Goal: Task Accomplishment & Management: Manage account settings

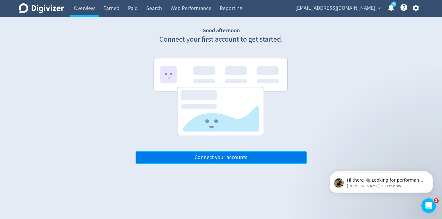
click at [144, 161] on button "Connect your accounts" at bounding box center [221, 157] width 171 height 13
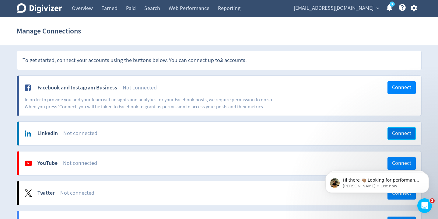
click at [397, 131] on span "Connect" at bounding box center [401, 133] width 19 height 5
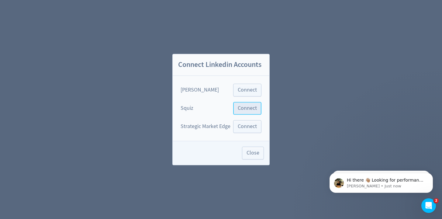
click at [241, 106] on span "Connect" at bounding box center [247, 108] width 19 height 5
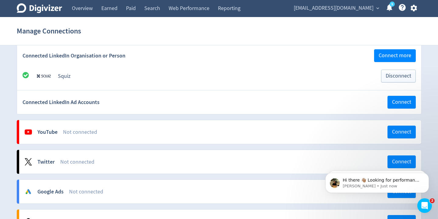
scroll to position [215, 0]
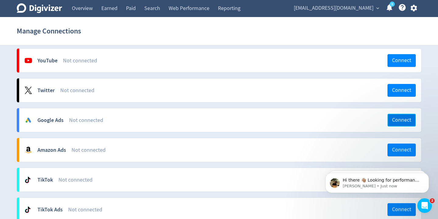
click at [396, 115] on button "Connect" at bounding box center [401, 120] width 28 height 13
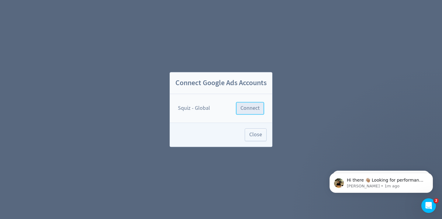
click at [251, 111] on span "Connect" at bounding box center [250, 108] width 19 height 5
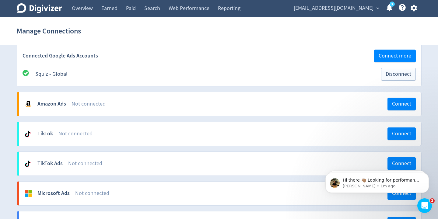
scroll to position [430, 0]
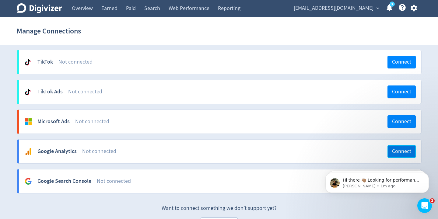
click at [400, 154] on span "Connect" at bounding box center [401, 151] width 19 height 5
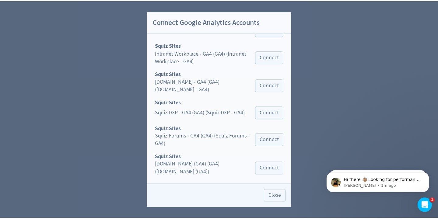
scroll to position [250, 0]
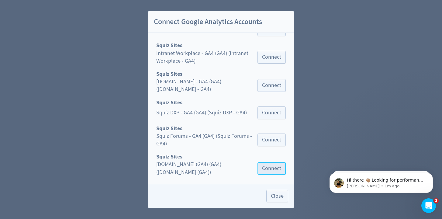
click at [272, 166] on span "Connect" at bounding box center [271, 168] width 19 height 5
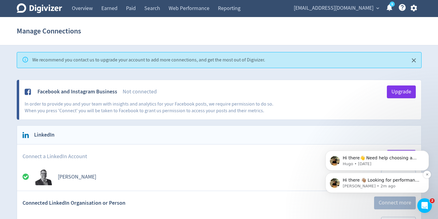
click at [422, 175] on div "Hi there 👋🏽 Looking for performance insights? How can I help? Hugo • 2m ago" at bounding box center [376, 183] width 103 height 20
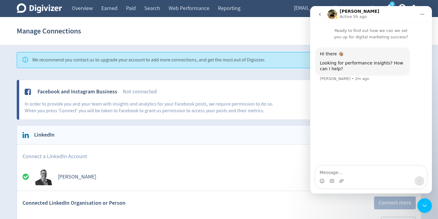
click at [421, 15] on icon "Home" at bounding box center [421, 14] width 5 height 5
click at [317, 12] on icon "go back" at bounding box center [319, 14] width 5 height 5
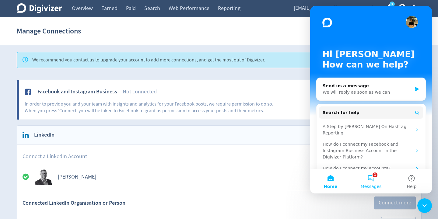
click at [375, 180] on button "1 Messages" at bounding box center [370, 181] width 40 height 24
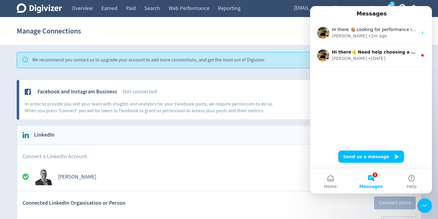
click at [423, 205] on icon "Close Intercom Messenger" at bounding box center [424, 205] width 4 height 2
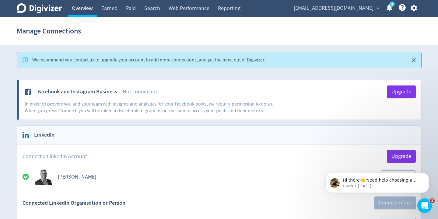
click at [84, 11] on link "Overview" at bounding box center [82, 8] width 29 height 17
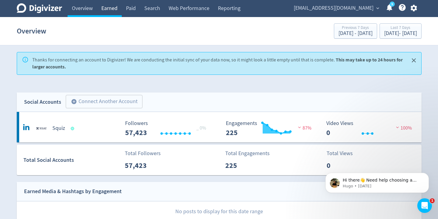
click at [108, 11] on link "Earned" at bounding box center [109, 8] width 25 height 17
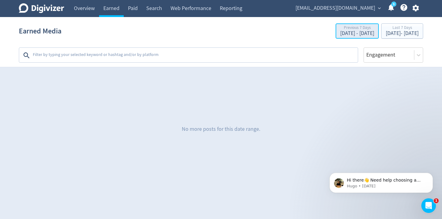
click at [340, 34] on div "[DATE] - [DATE]" at bounding box center [357, 33] width 34 height 5
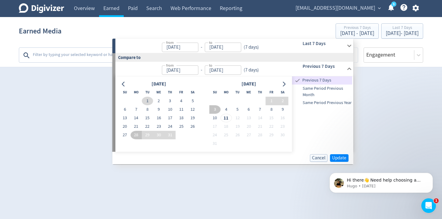
click at [144, 98] on button "1" at bounding box center [147, 101] width 11 height 9
type input "Jul 01, 2025"
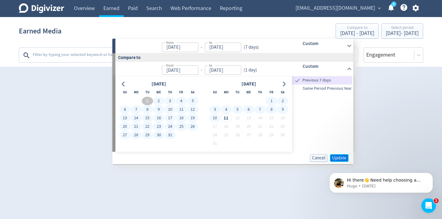
click at [338, 158] on span "Update" at bounding box center [339, 158] width 14 height 5
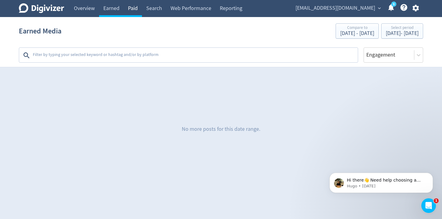
click at [135, 7] on link "Paid" at bounding box center [133, 8] width 18 height 17
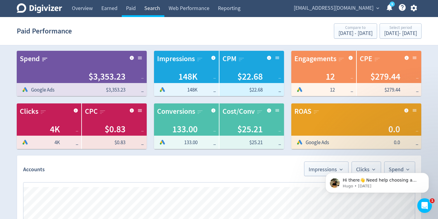
click at [152, 11] on link "Search" at bounding box center [152, 8] width 24 height 17
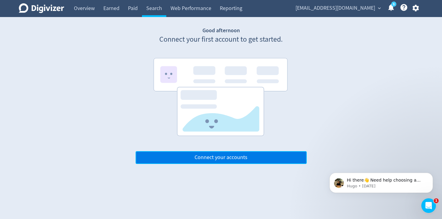
click at [215, 161] on button "Connect your accounts" at bounding box center [221, 157] width 171 height 13
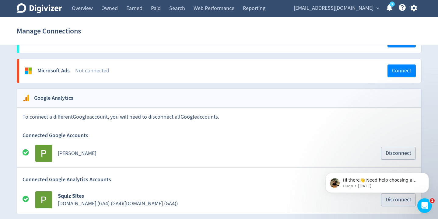
scroll to position [552, 0]
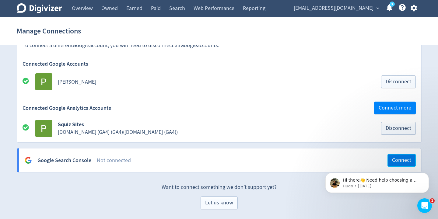
click at [393, 158] on span "Connect" at bounding box center [401, 160] width 19 height 5
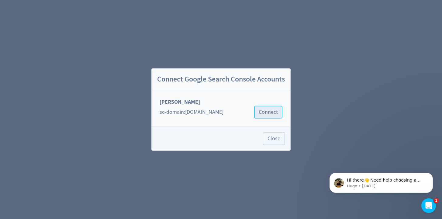
click at [265, 112] on span "Connect" at bounding box center [268, 111] width 19 height 5
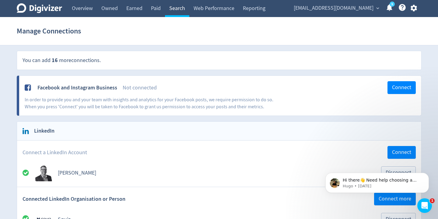
click at [172, 5] on link "Search" at bounding box center [177, 8] width 24 height 17
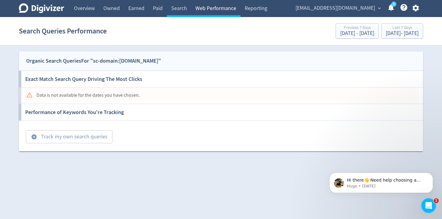
click at [203, 9] on link "Web Performance" at bounding box center [215, 8] width 49 height 17
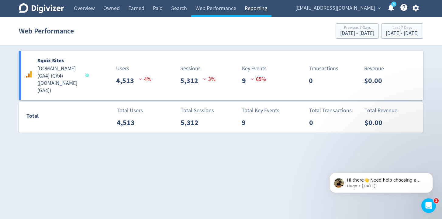
click at [253, 6] on link "Reporting" at bounding box center [256, 8] width 31 height 17
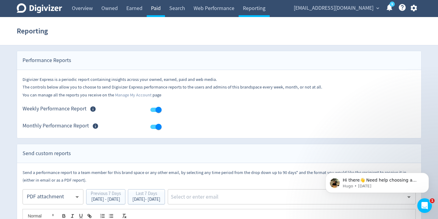
click at [158, 9] on link "Paid" at bounding box center [156, 8] width 18 height 17
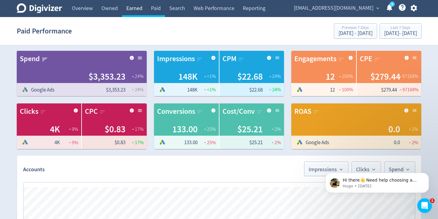
click at [141, 9] on link "Earned" at bounding box center [134, 8] width 25 height 17
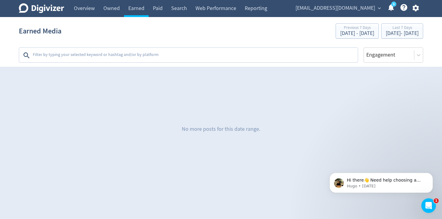
click at [193, 129] on p "No more posts for this date range." at bounding box center [221, 129] width 78 height 8
click at [340, 33] on div "[DATE] - [DATE]" at bounding box center [357, 33] width 34 height 5
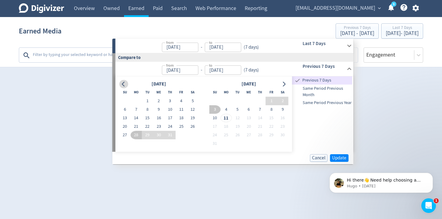
click at [123, 83] on icon "Go to previous month" at bounding box center [123, 83] width 3 height 5
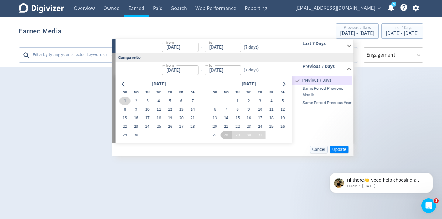
click at [125, 100] on button "1" at bounding box center [124, 101] width 11 height 9
type input "Jun 01, 2025"
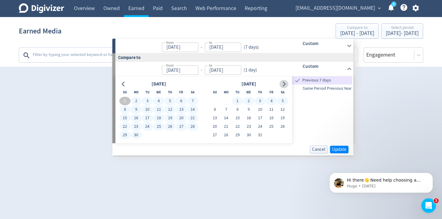
click at [285, 85] on icon "Go to next month" at bounding box center [284, 83] width 3 height 5
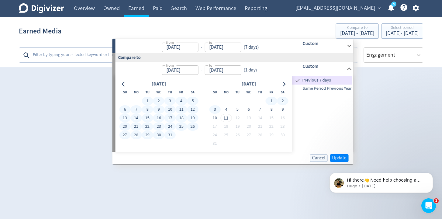
click at [215, 109] on button "3" at bounding box center [214, 109] width 11 height 9
type input "[DATE]"
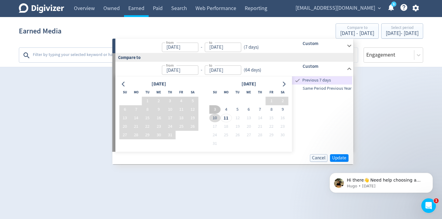
click at [216, 118] on button "10" at bounding box center [214, 118] width 11 height 9
type input "[DATE]"
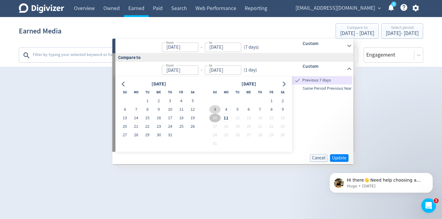
click at [215, 109] on button "3" at bounding box center [214, 109] width 11 height 9
type input "[DATE]"
click at [216, 116] on button "10" at bounding box center [214, 118] width 11 height 9
type input "[DATE]"
click at [214, 118] on button "10" at bounding box center [214, 118] width 11 height 9
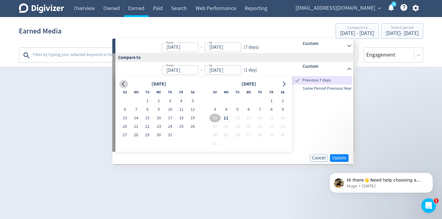
click at [123, 82] on icon "Go to previous month" at bounding box center [123, 83] width 5 height 5
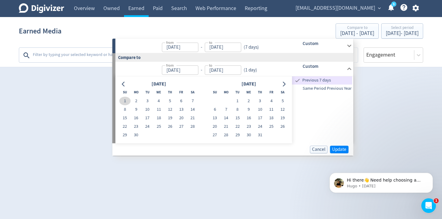
click at [126, 99] on button "1" at bounding box center [124, 101] width 11 height 9
type input "Jun 01, 2025"
click at [287, 84] on button "Go to next month" at bounding box center [283, 84] width 9 height 9
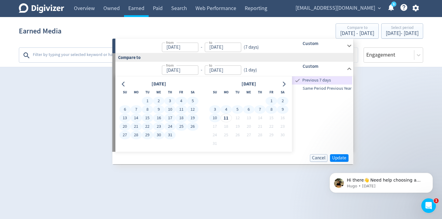
click at [217, 118] on button "10" at bounding box center [214, 118] width 11 height 9
type input "[DATE]"
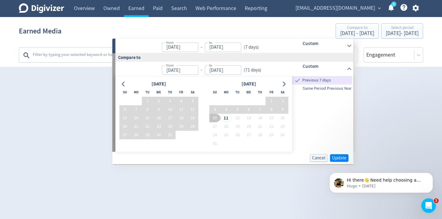
click html "Hi there👋 Need help choosing a plan? Send us a message 💬 Hugo • 3d ago"
click at [340, 158] on span "Update" at bounding box center [339, 158] width 14 height 5
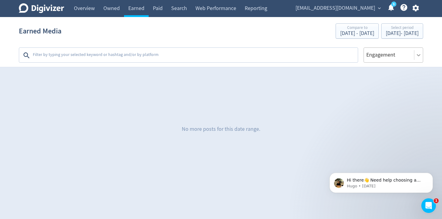
click at [420, 53] on icon at bounding box center [419, 55] width 6 height 6
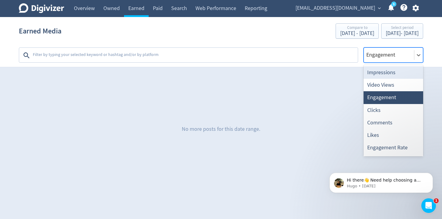
click at [386, 73] on div "Impressions" at bounding box center [394, 72] width 60 height 12
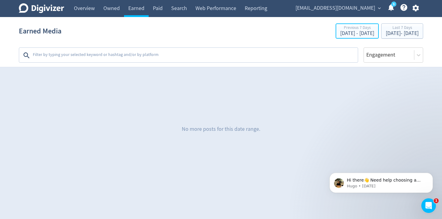
drag, startPoint x: 310, startPoint y: 34, endPoint x: 301, endPoint y: 107, distance: 73.4
click at [301, 110] on div "Digivizer Logo [PERSON_NAME] Logo Overview Owned Earned Paid Search Web Perform…" at bounding box center [221, 87] width 442 height 175
click at [340, 33] on div "[DATE] - [DATE]" at bounding box center [357, 33] width 34 height 5
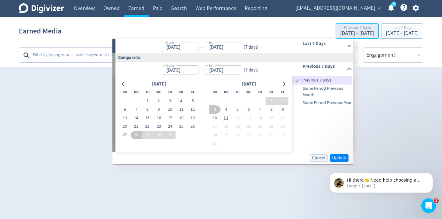
type input "[DATE]"
click at [123, 85] on icon "Go to previous month" at bounding box center [123, 83] width 3 height 5
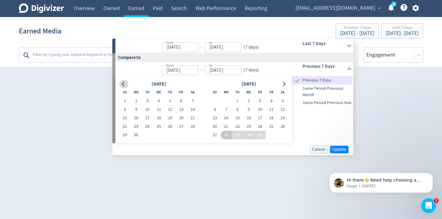
click at [123, 85] on icon "Go to previous month" at bounding box center [123, 83] width 3 height 5
click at [124, 84] on icon "Go to previous month" at bounding box center [123, 83] width 5 height 5
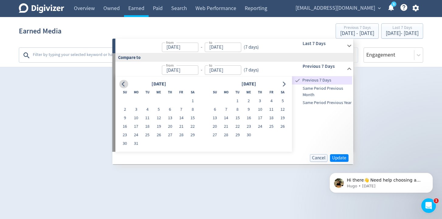
click at [124, 84] on icon "Go to previous month" at bounding box center [123, 83] width 5 height 5
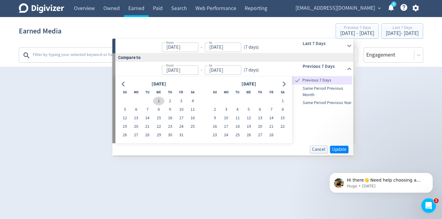
click at [158, 101] on button "1" at bounding box center [158, 101] width 11 height 9
type input "[DATE]"
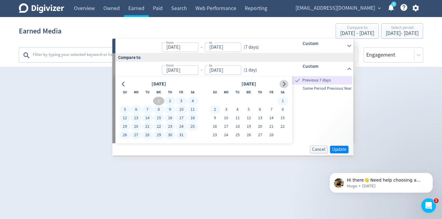
click at [287, 86] on button "Go to next month" at bounding box center [283, 84] width 9 height 9
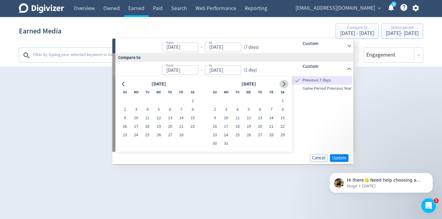
click at [285, 86] on button "Go to next month" at bounding box center [283, 84] width 9 height 9
click at [286, 86] on button "Go to next month" at bounding box center [283, 84] width 9 height 9
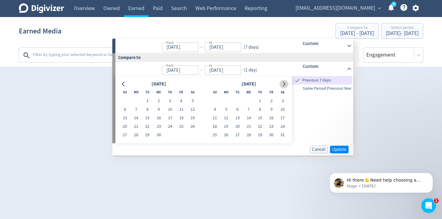
click at [286, 86] on button "Go to next month" at bounding box center [283, 84] width 9 height 9
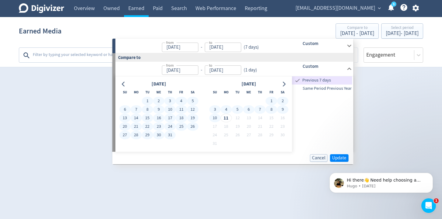
click at [214, 118] on button "10" at bounding box center [214, 118] width 11 height 9
type input "[DATE]"
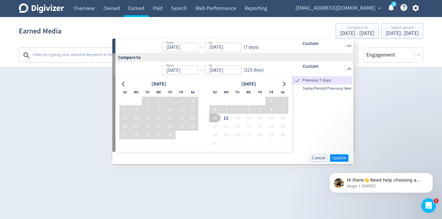
click at [338, 157] on span "Update" at bounding box center [339, 158] width 14 height 5
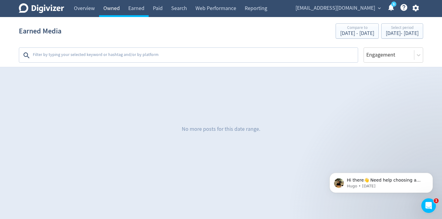
click at [110, 5] on link "Owned" at bounding box center [111, 8] width 25 height 17
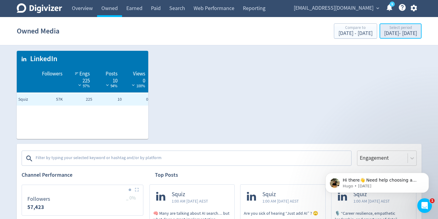
click at [384, 30] on div "Select period" at bounding box center [400, 28] width 33 height 5
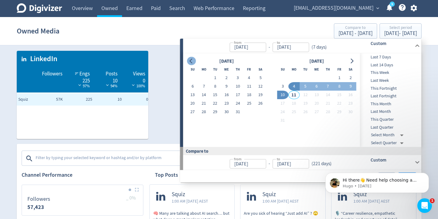
click at [193, 63] on icon "Go to previous month" at bounding box center [191, 61] width 5 height 5
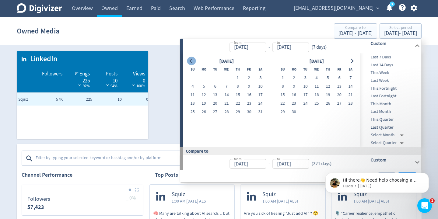
click at [193, 63] on icon "Go to previous month" at bounding box center [191, 61] width 5 height 5
click at [338, 33] on div "[DATE] - [DATE]" at bounding box center [355, 33] width 34 height 5
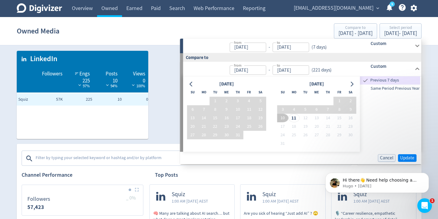
click at [382, 89] on span "Same Period Previous Year" at bounding box center [390, 88] width 60 height 7
type input "[DATE]"
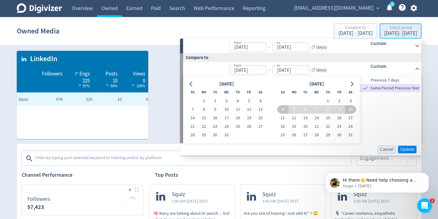
click at [384, 33] on div "[DATE] - [DATE]" at bounding box center [400, 33] width 33 height 5
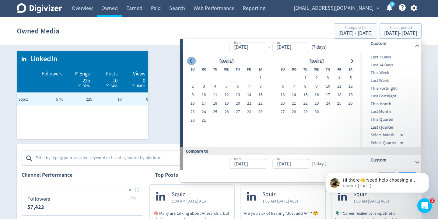
click at [191, 61] on icon "Go to previous month" at bounding box center [191, 61] width 5 height 5
click at [351, 60] on icon "Go to next month" at bounding box center [351, 61] width 5 height 5
click at [224, 78] on button "1" at bounding box center [226, 78] width 11 height 9
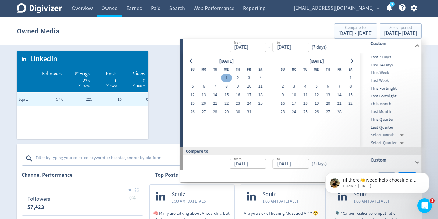
type input "[DATE]"
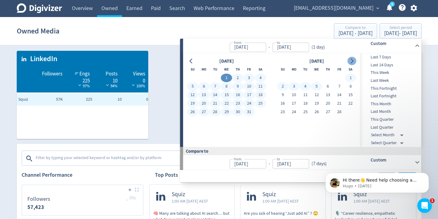
click at [352, 61] on icon "Go to next month" at bounding box center [351, 61] width 5 height 5
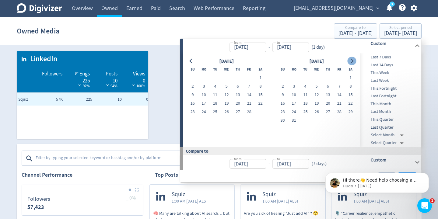
click at [352, 61] on icon "Go to next month" at bounding box center [351, 61] width 5 height 5
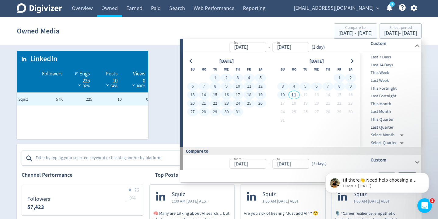
click at [284, 96] on button "10" at bounding box center [282, 95] width 11 height 9
type input "[DATE]"
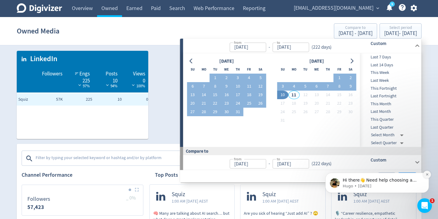
click at [427, 174] on icon "Dismiss notification" at bounding box center [426, 174] width 2 height 2
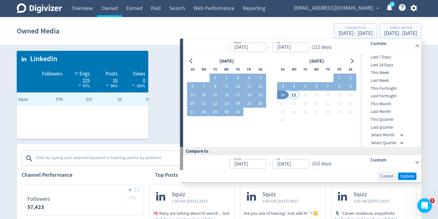
click at [410, 176] on span "Update" at bounding box center [407, 176] width 14 height 5
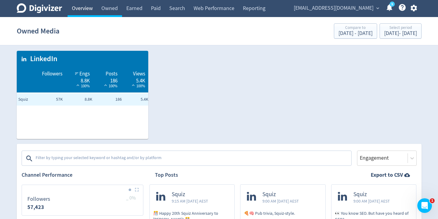
click at [78, 15] on link "Overview" at bounding box center [82, 8] width 29 height 17
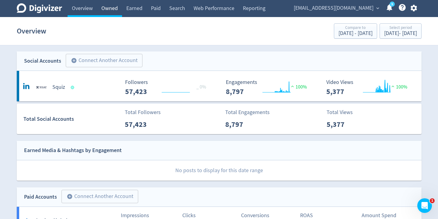
click at [112, 14] on link "Owned" at bounding box center [109, 8] width 25 height 17
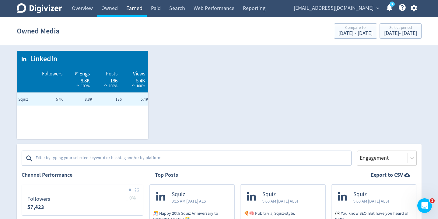
click at [132, 12] on link "Earned" at bounding box center [134, 8] width 25 height 17
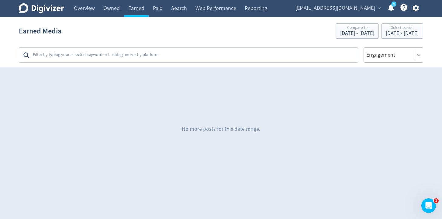
click at [420, 55] on icon at bounding box center [419, 55] width 4 height 2
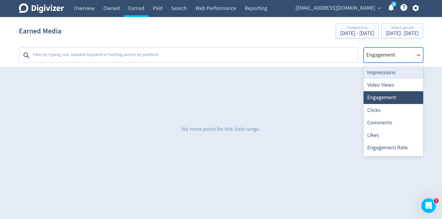
click at [409, 71] on div "Impressions" at bounding box center [394, 72] width 60 height 12
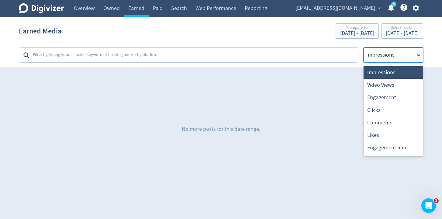
click at [418, 57] on icon at bounding box center [419, 55] width 6 height 6
click at [404, 84] on div "Video Views" at bounding box center [394, 85] width 60 height 12
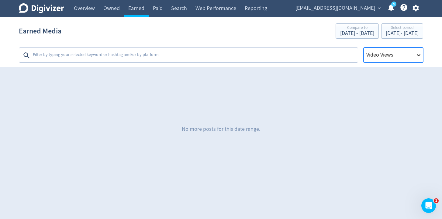
click at [418, 55] on icon at bounding box center [419, 55] width 6 height 6
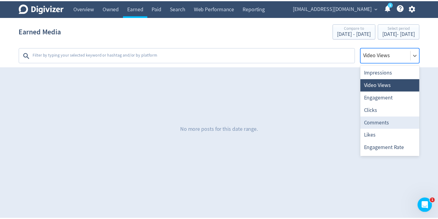
scroll to position [11, 0]
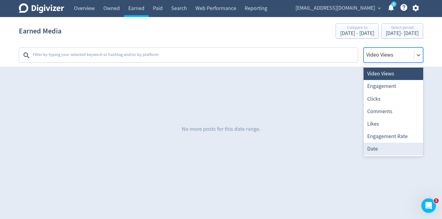
click at [390, 146] on div "Date" at bounding box center [394, 149] width 60 height 12
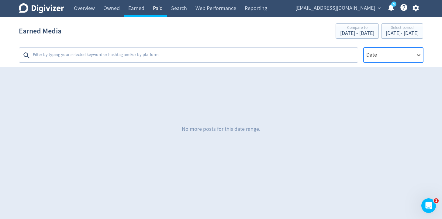
click at [157, 8] on link "Paid" at bounding box center [158, 8] width 18 height 17
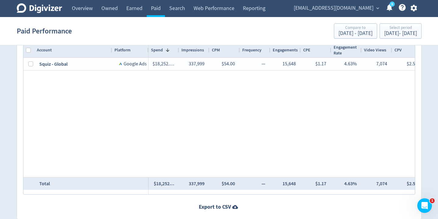
scroll to position [215, 0]
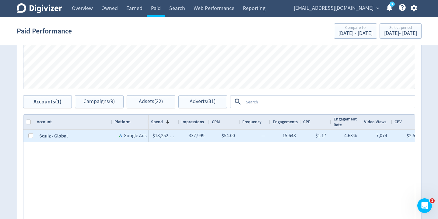
click at [80, 137] on div "Squiz - Global" at bounding box center [73, 136] width 78 height 12
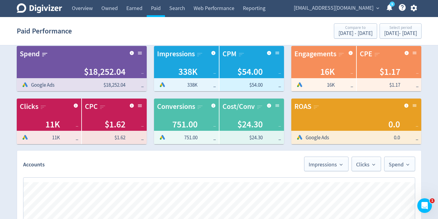
scroll to position [0, 0]
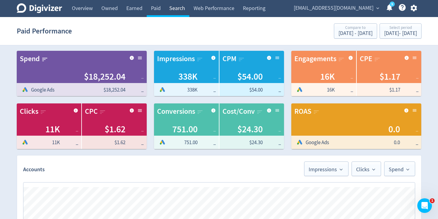
click at [172, 11] on link "Search" at bounding box center [177, 8] width 24 height 17
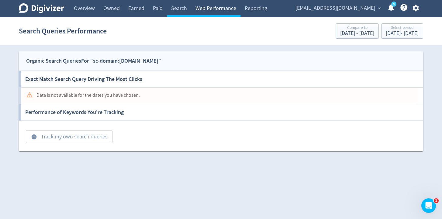
click at [206, 11] on link "Web Performance" at bounding box center [215, 8] width 49 height 17
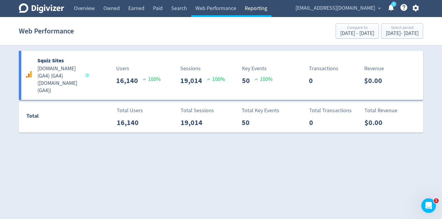
click at [258, 8] on link "Reporting" at bounding box center [256, 8] width 31 height 17
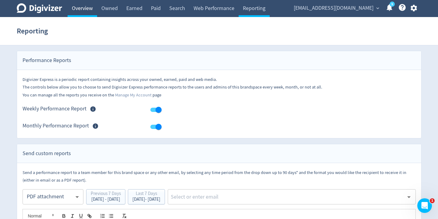
click at [82, 12] on link "Overview" at bounding box center [82, 8] width 29 height 17
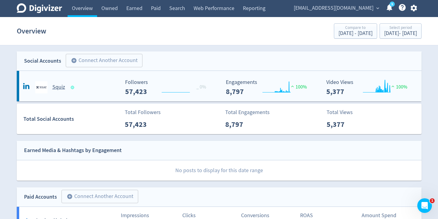
click at [57, 87] on h5 "Squiz" at bounding box center [58, 87] width 13 height 7
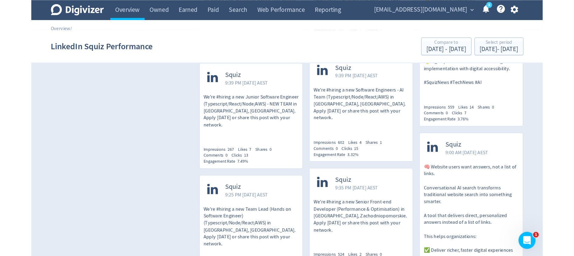
scroll to position [5637, 0]
